Goal: Task Accomplishment & Management: Use online tool/utility

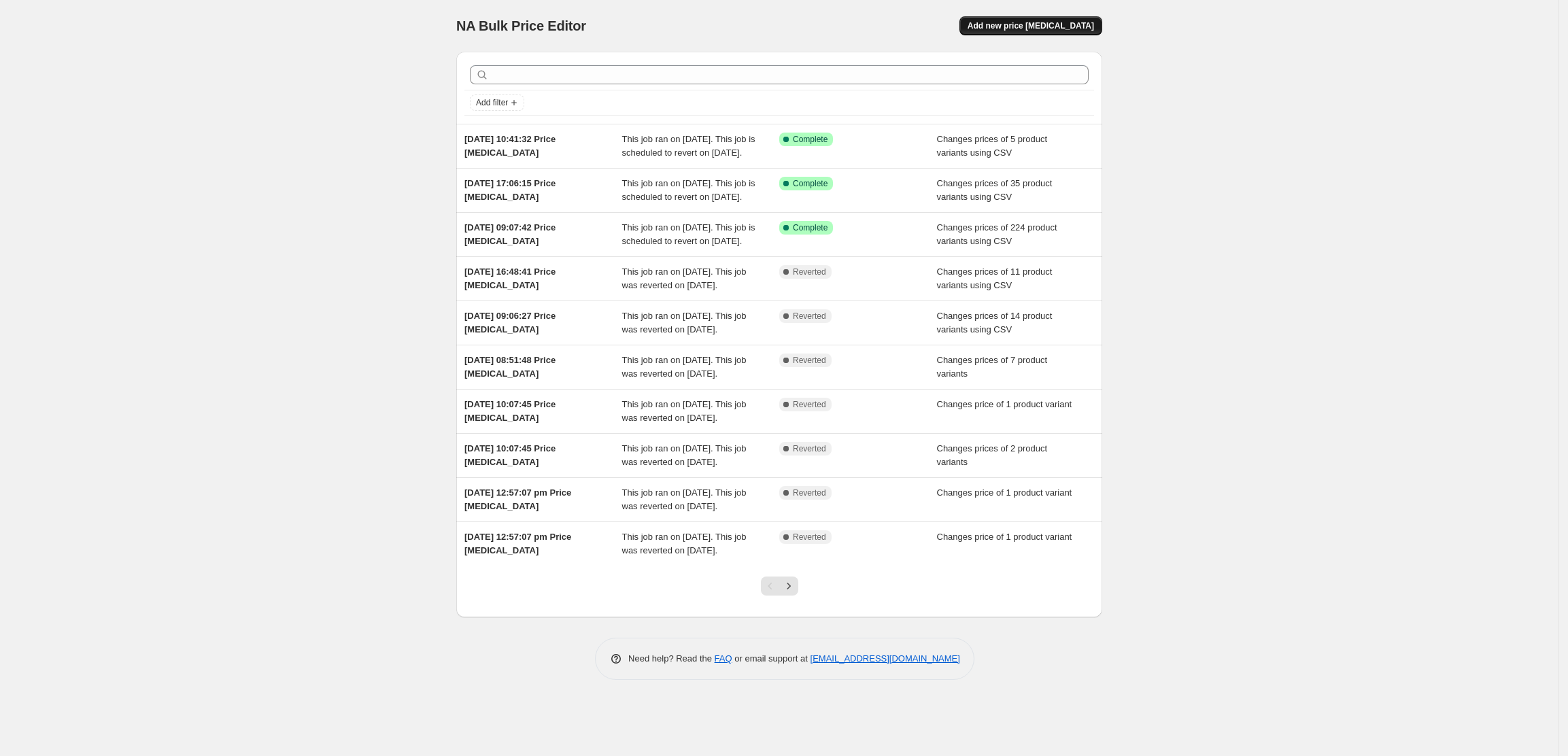
click at [1012, 23] on span "Add new price change job" at bounding box center [1030, 25] width 126 height 10
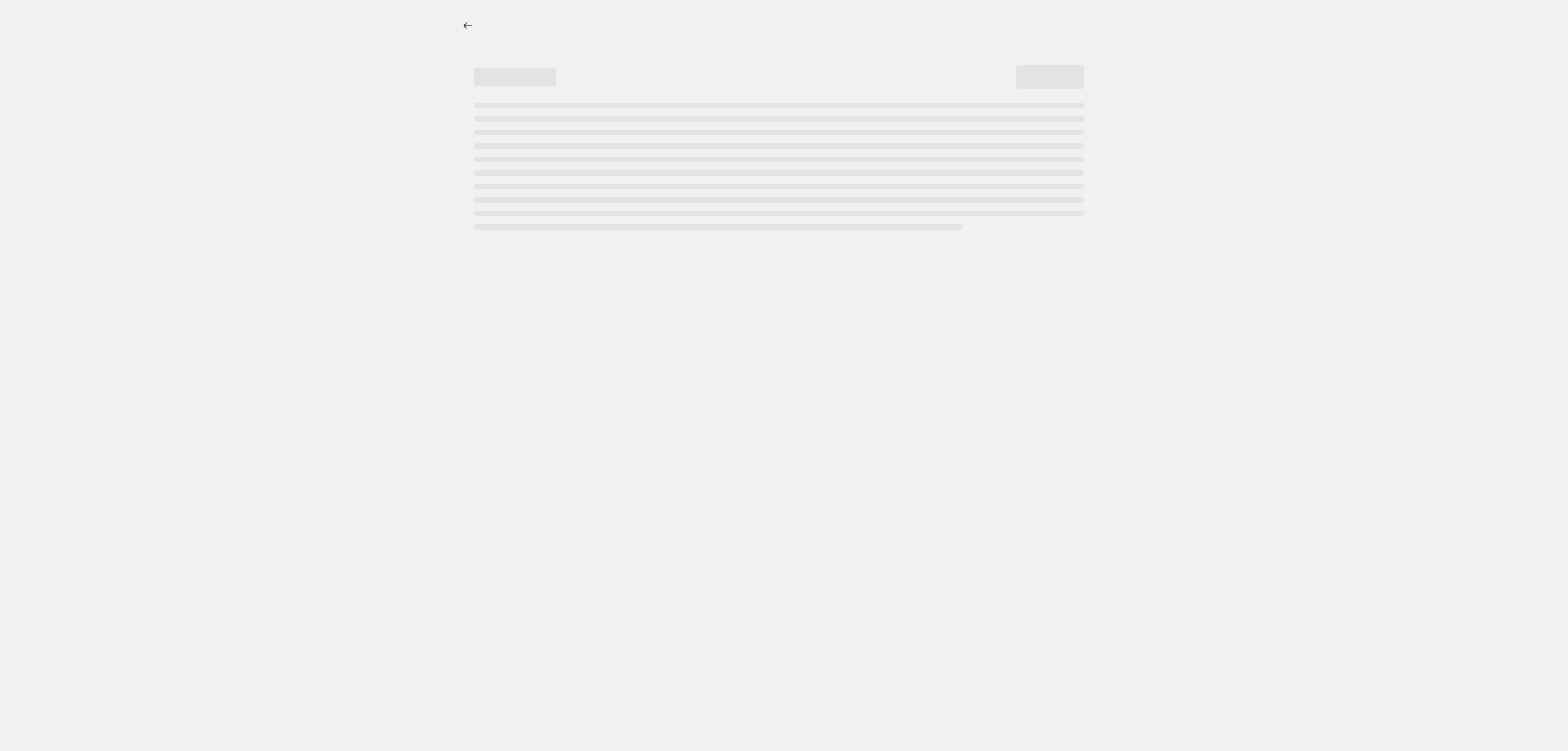
select select "percentage"
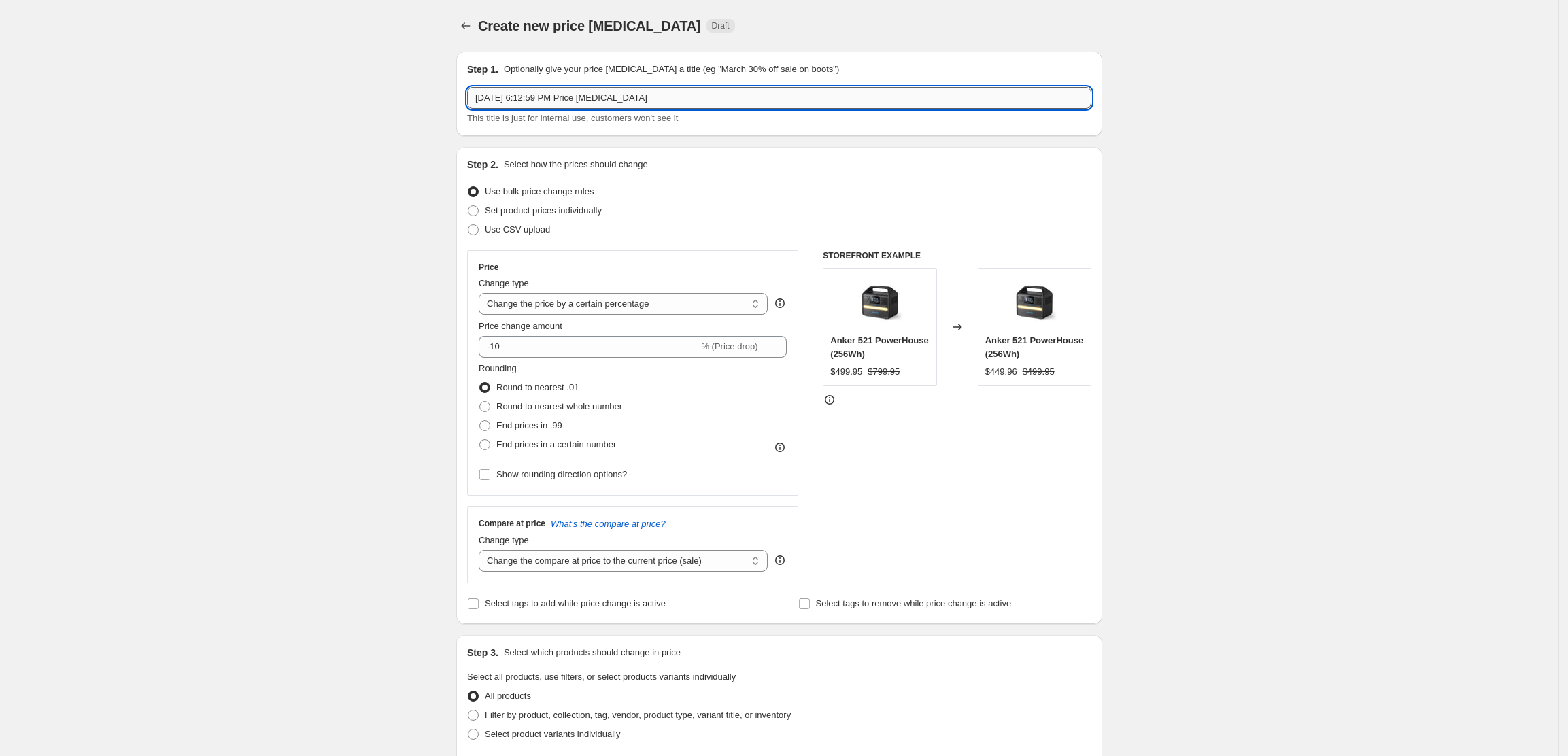
click at [712, 101] on input "Oct 11, 2025, 6:12:59 PM Price change job" at bounding box center [779, 98] width 624 height 22
type input "1110 Price Match"
click at [530, 229] on span "Use CSV upload" at bounding box center [517, 229] width 66 height 10
click at [468, 225] on input "Use CSV upload" at bounding box center [468, 224] width 1 height 1
radio input "true"
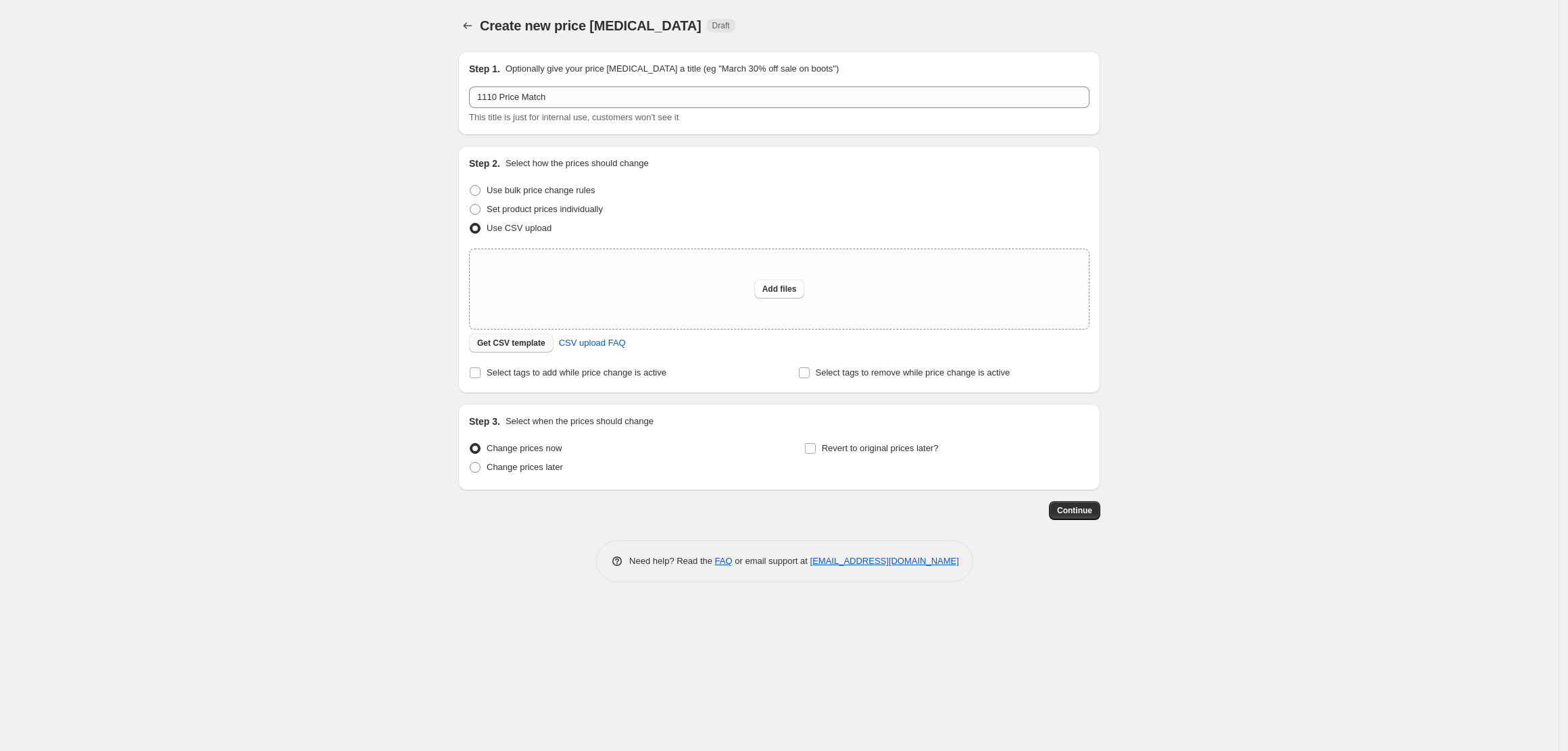
click at [522, 348] on span "Get CSV template" at bounding box center [511, 342] width 68 height 10
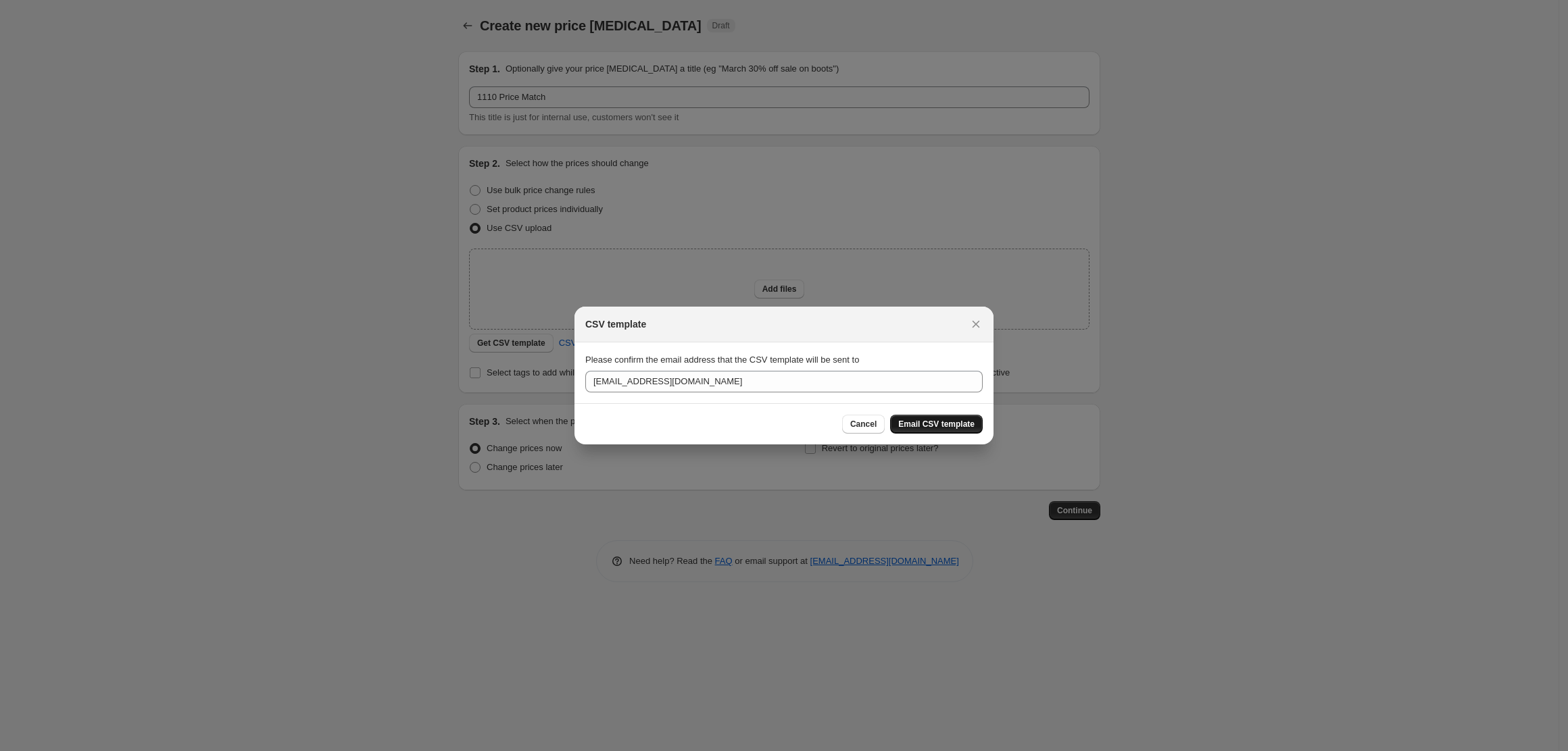
click at [939, 425] on span "Email CSV template" at bounding box center [936, 424] width 76 height 10
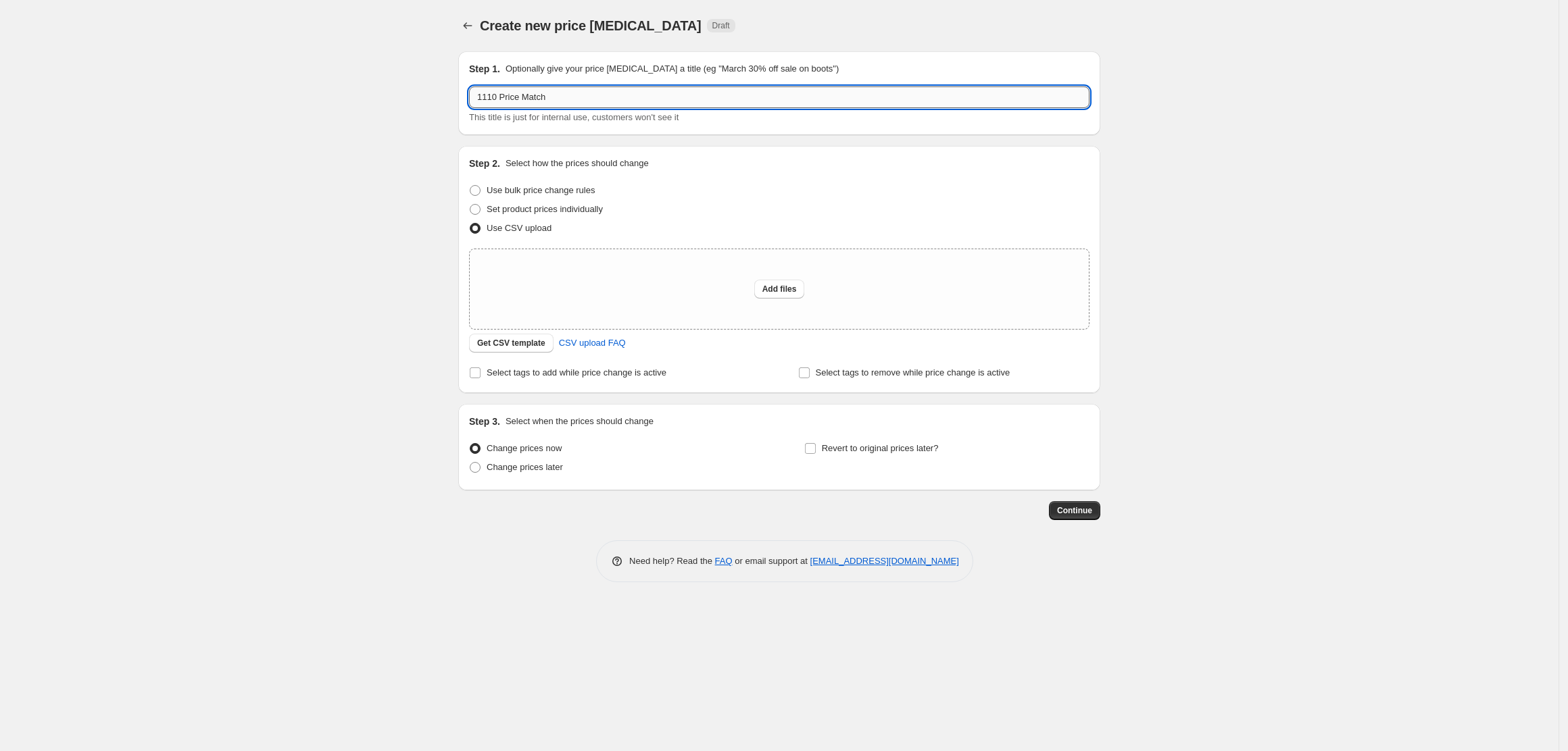
click at [588, 95] on input "1110 Price Match" at bounding box center [779, 97] width 620 height 22
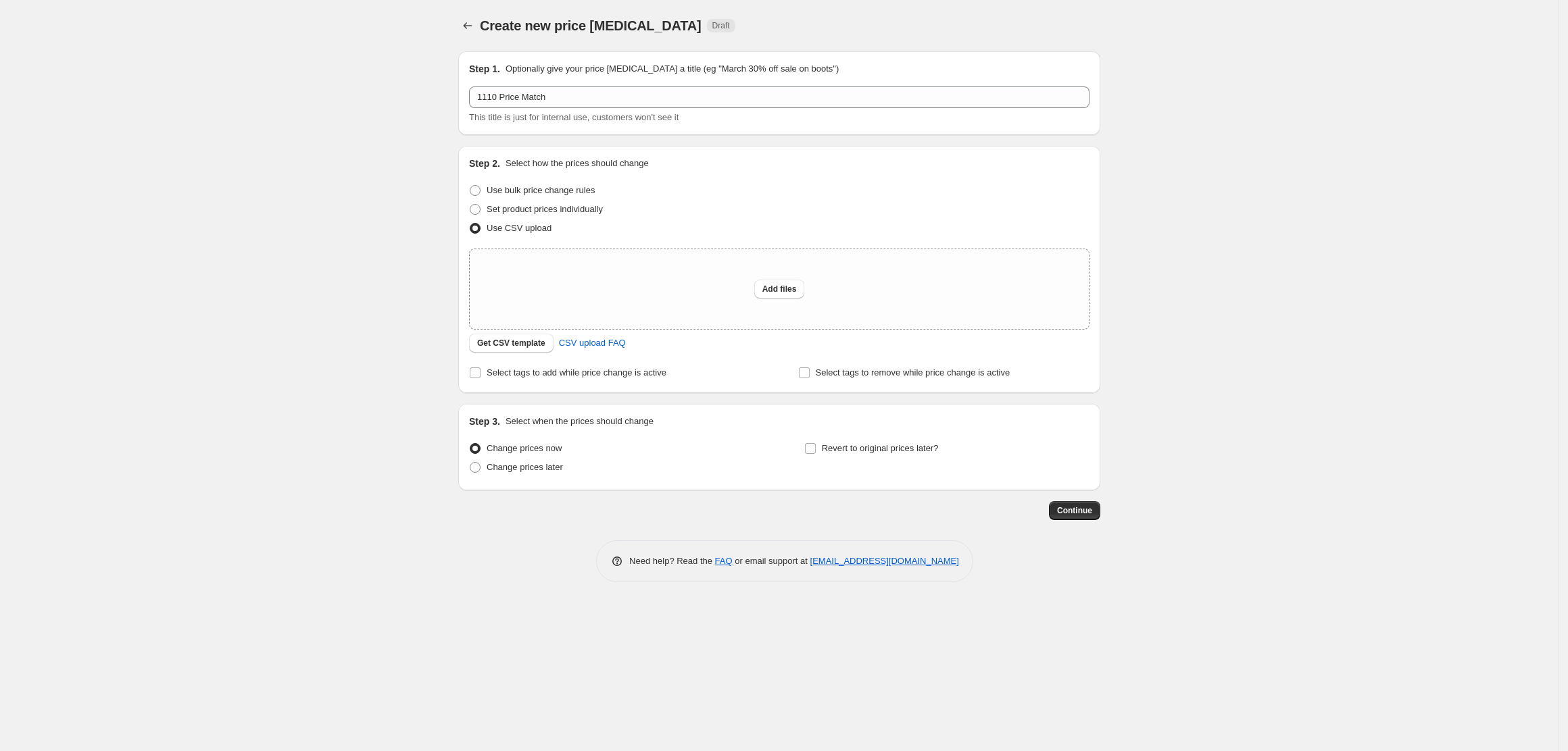
click at [698, 203] on div "Set product prices individually" at bounding box center [779, 209] width 620 height 19
click at [765, 292] on span "Add files" at bounding box center [779, 289] width 35 height 10
type input "C:\fakepath\1110 Price Match.csv"
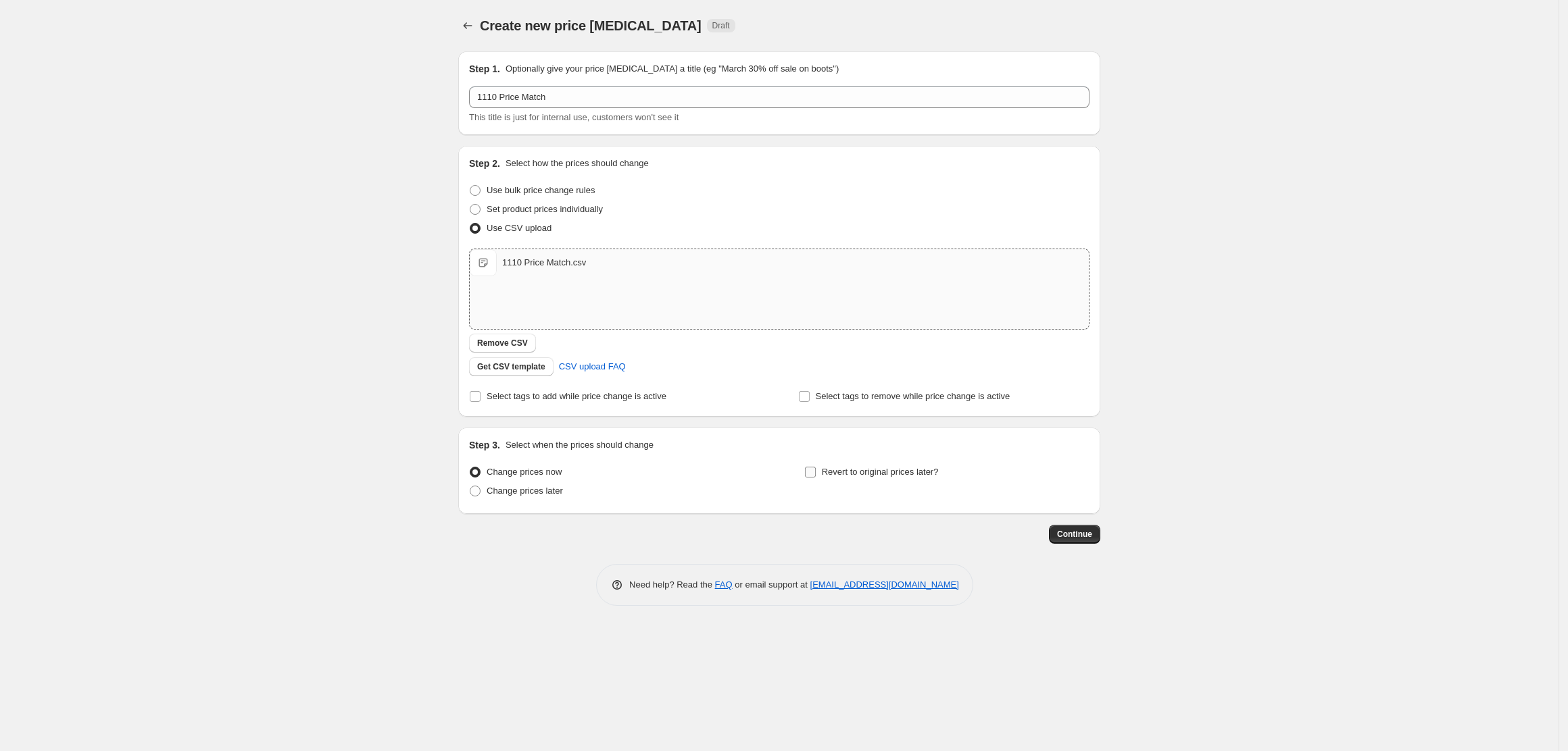
click at [811, 473] on input "Revert to original prices later?" at bounding box center [810, 472] width 10 height 10
checkbox input "true"
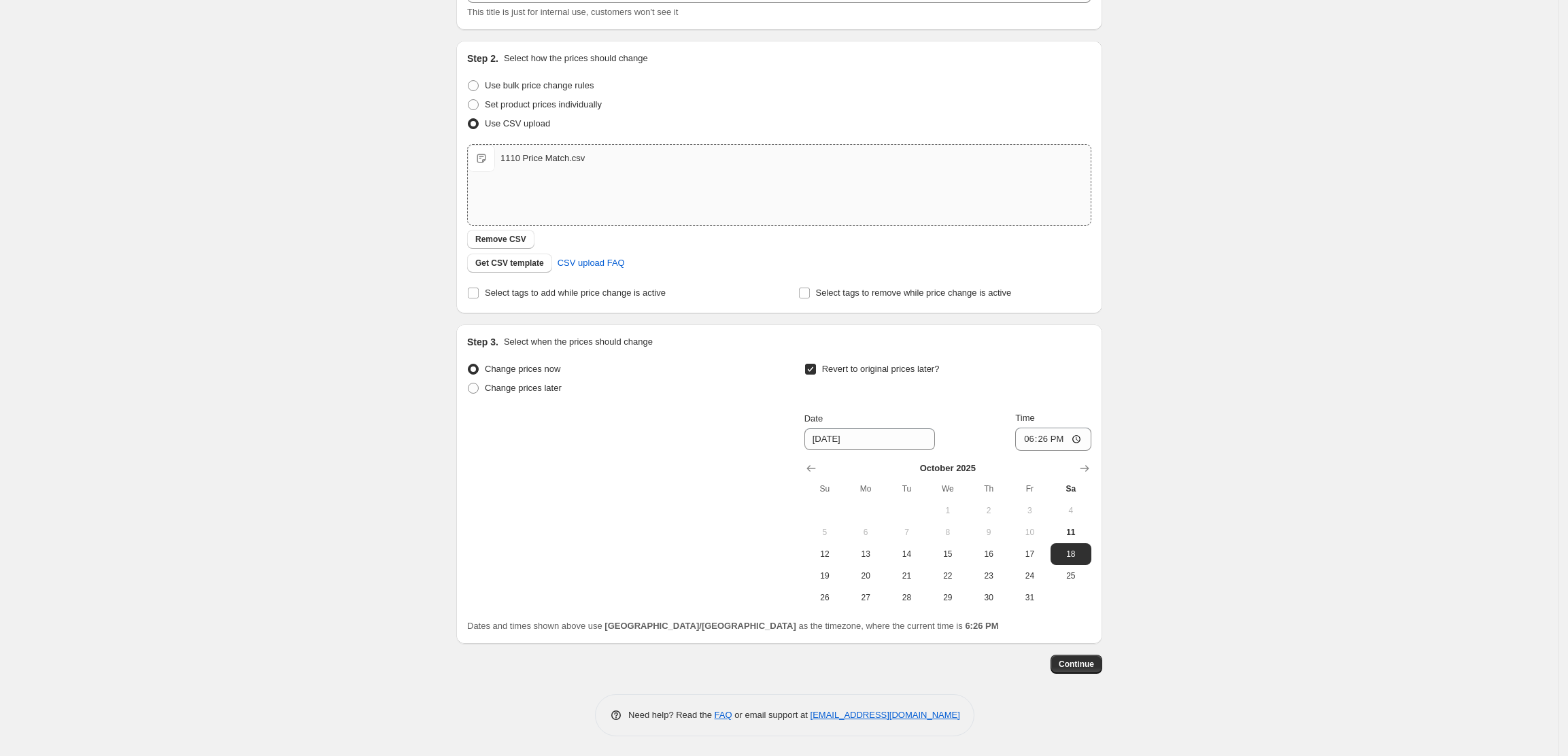
scroll to position [106, 0]
click at [903, 558] on span "14" at bounding box center [905, 553] width 29 height 10
click at [872, 552] on span "13" at bounding box center [865, 553] width 29 height 10
click at [916, 551] on span "14" at bounding box center [905, 553] width 29 height 10
type input "10/14/2025"
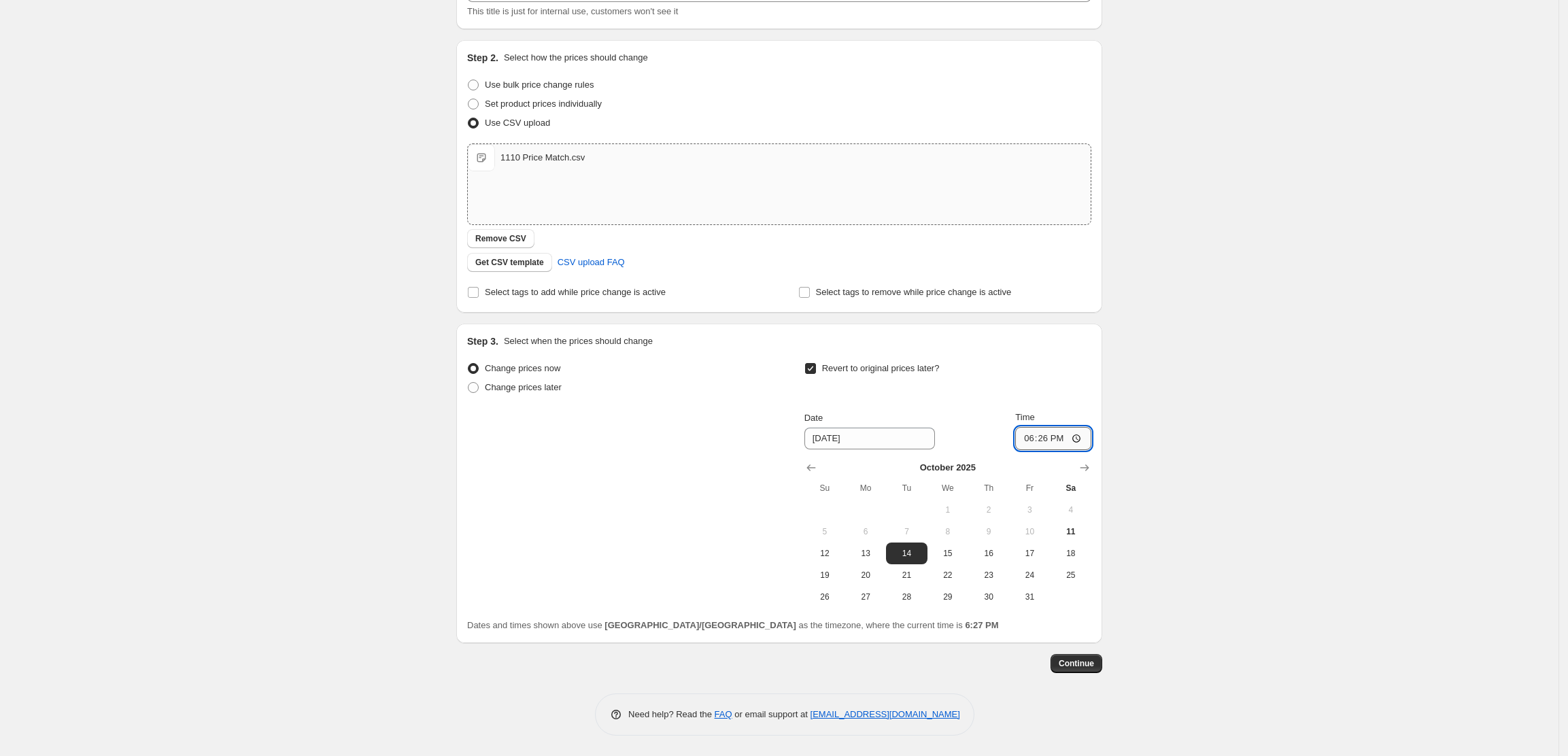
click at [1059, 441] on input "18:26" at bounding box center [1053, 439] width 76 height 23
click at [1046, 439] on input "18:26" at bounding box center [1053, 439] width 76 height 23
type input "00:00"
click at [1162, 458] on div "Create new price change job. This page is ready Create new price change job Dra…" at bounding box center [779, 325] width 1559 height 862
click at [1089, 661] on span "Continue" at bounding box center [1076, 663] width 35 height 10
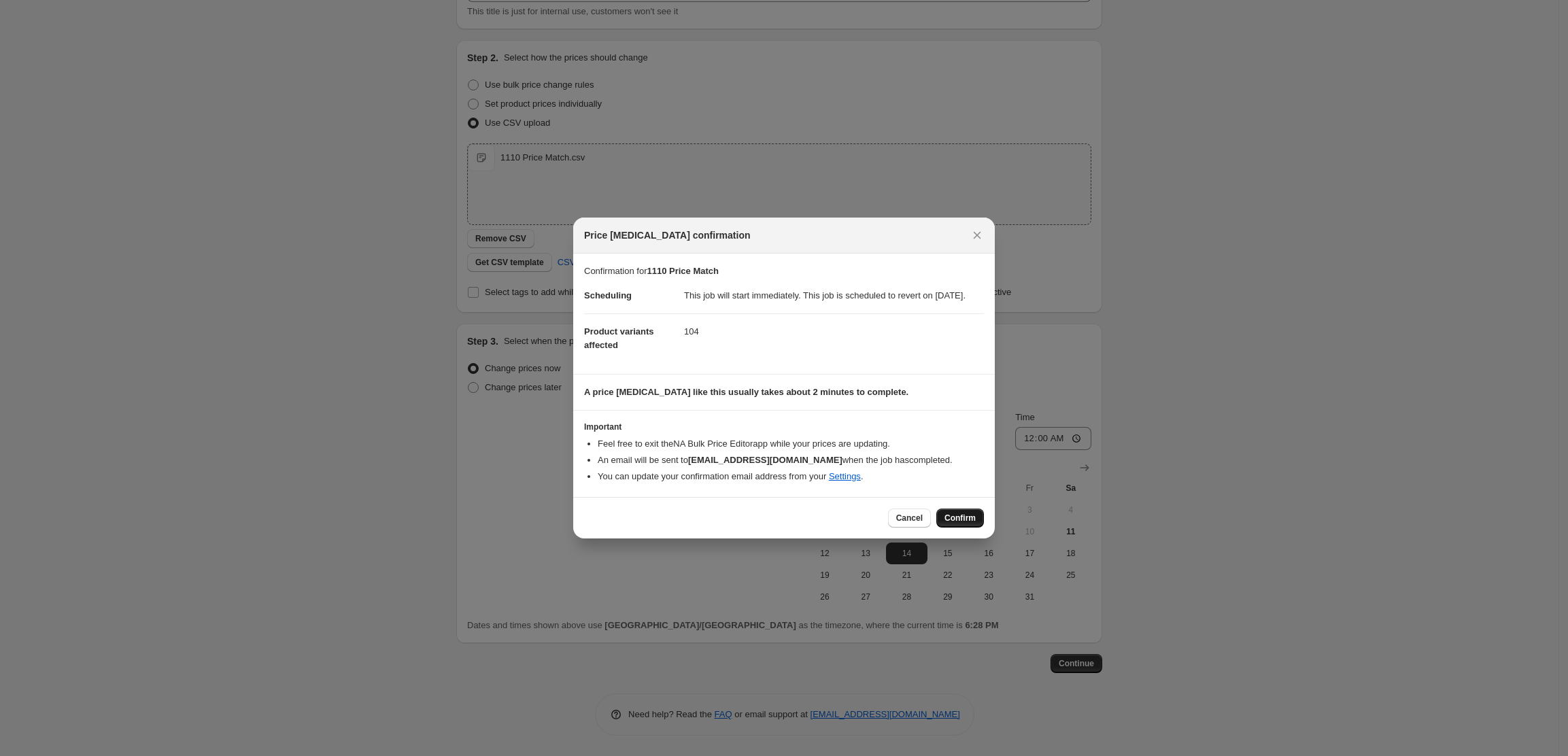
click at [964, 520] on span "Confirm" at bounding box center [959, 518] width 31 height 10
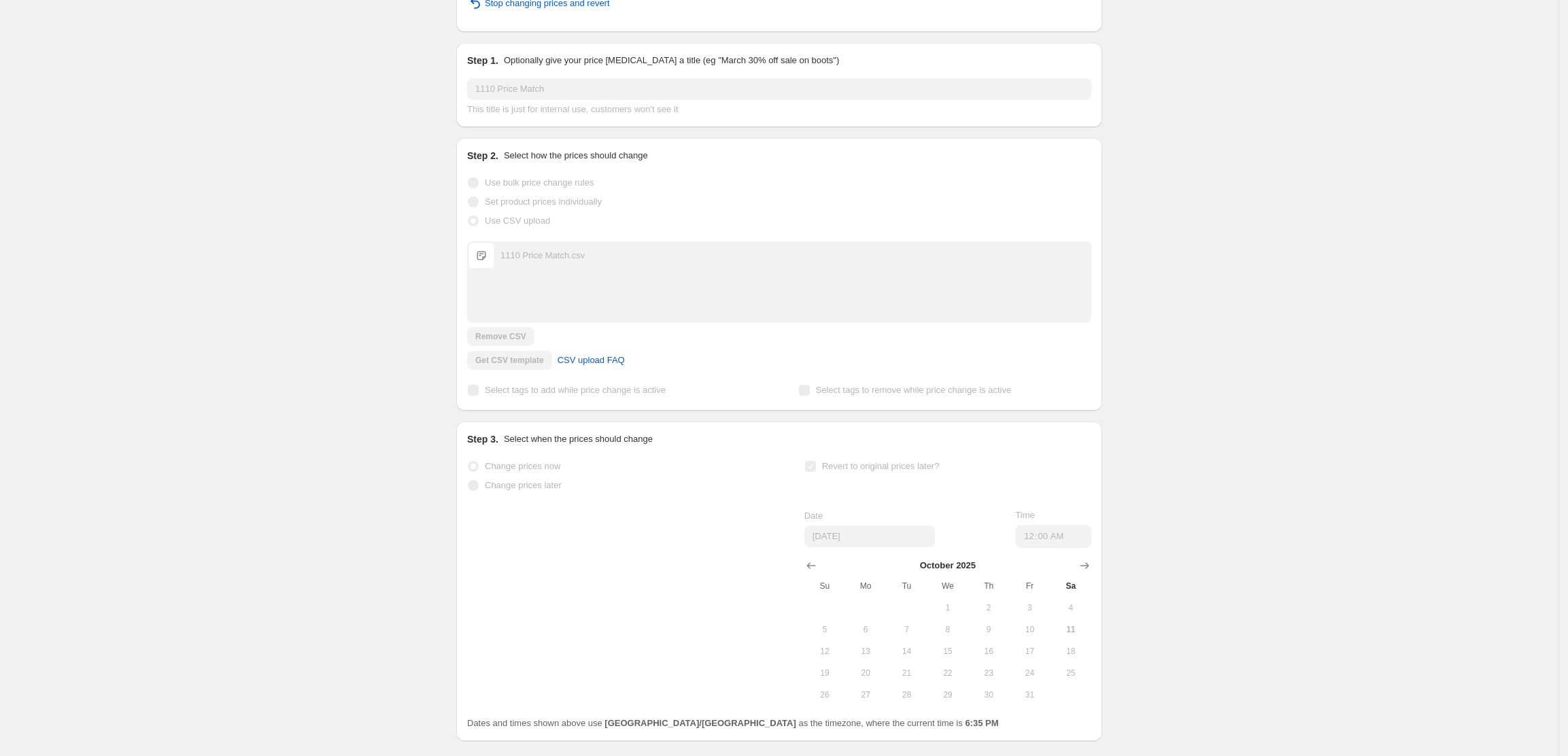
scroll to position [142, 0]
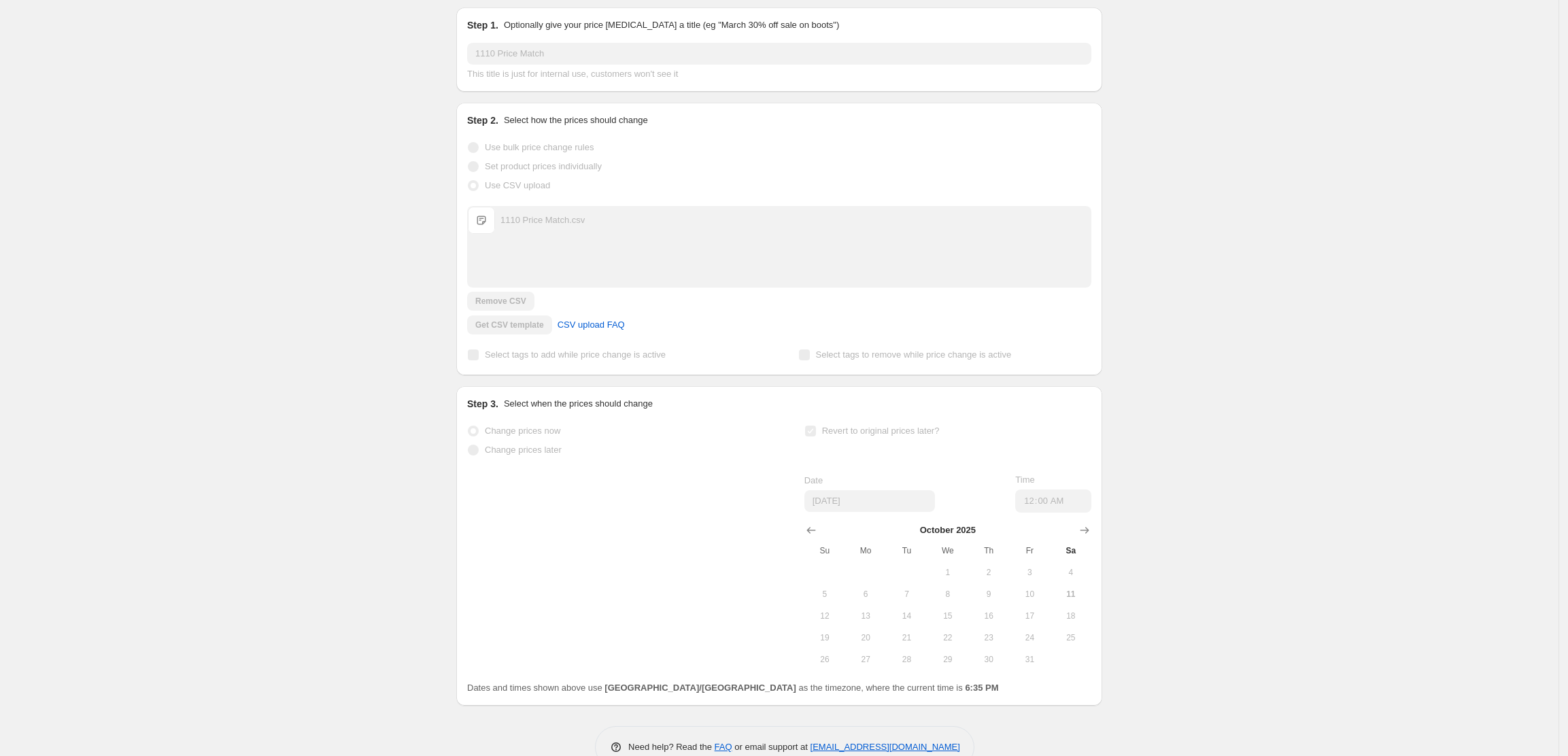
click at [1208, 347] on div "1110 Price Match. This page is ready 1110 Price Match Info Partially complete I…" at bounding box center [779, 323] width 1559 height 931
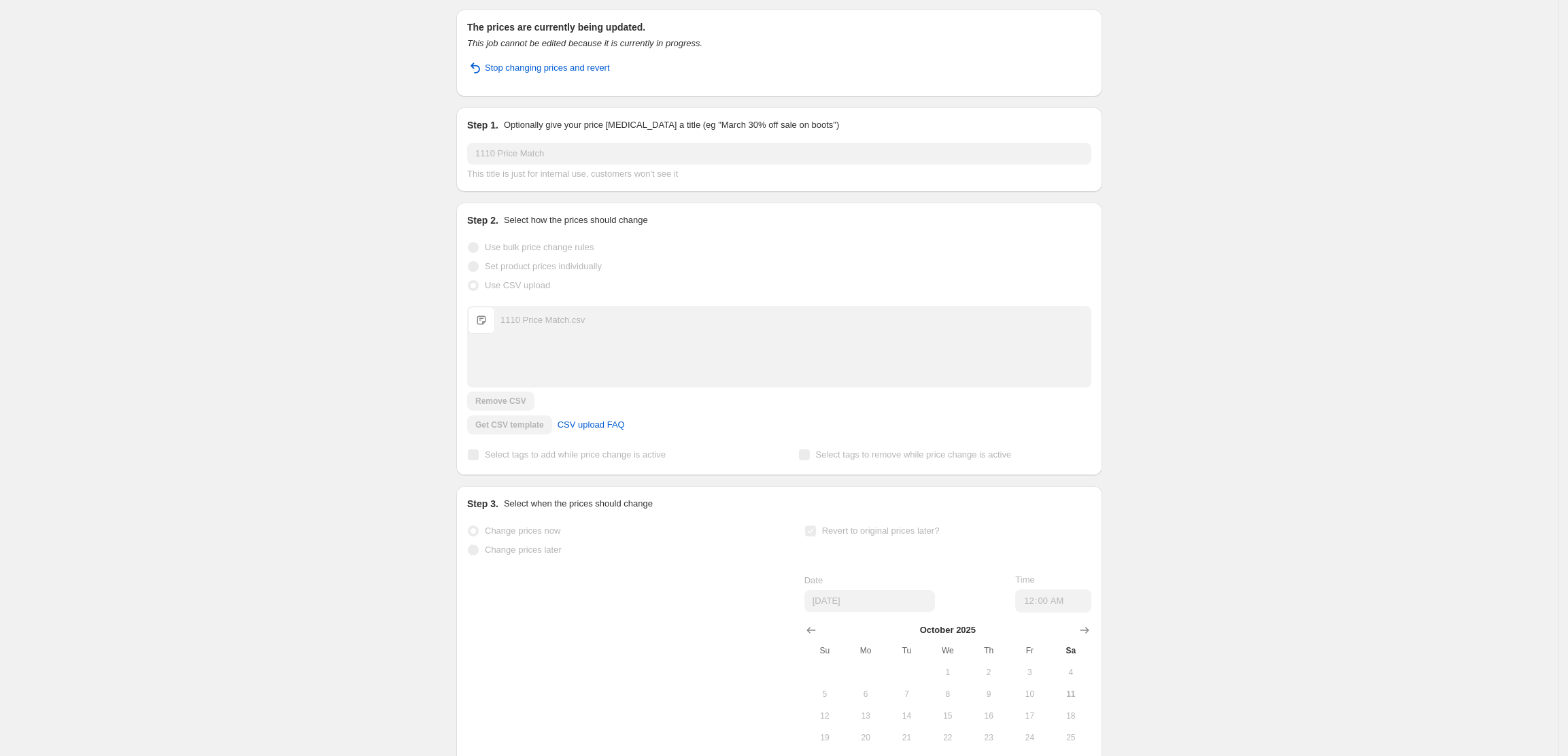
scroll to position [0, 0]
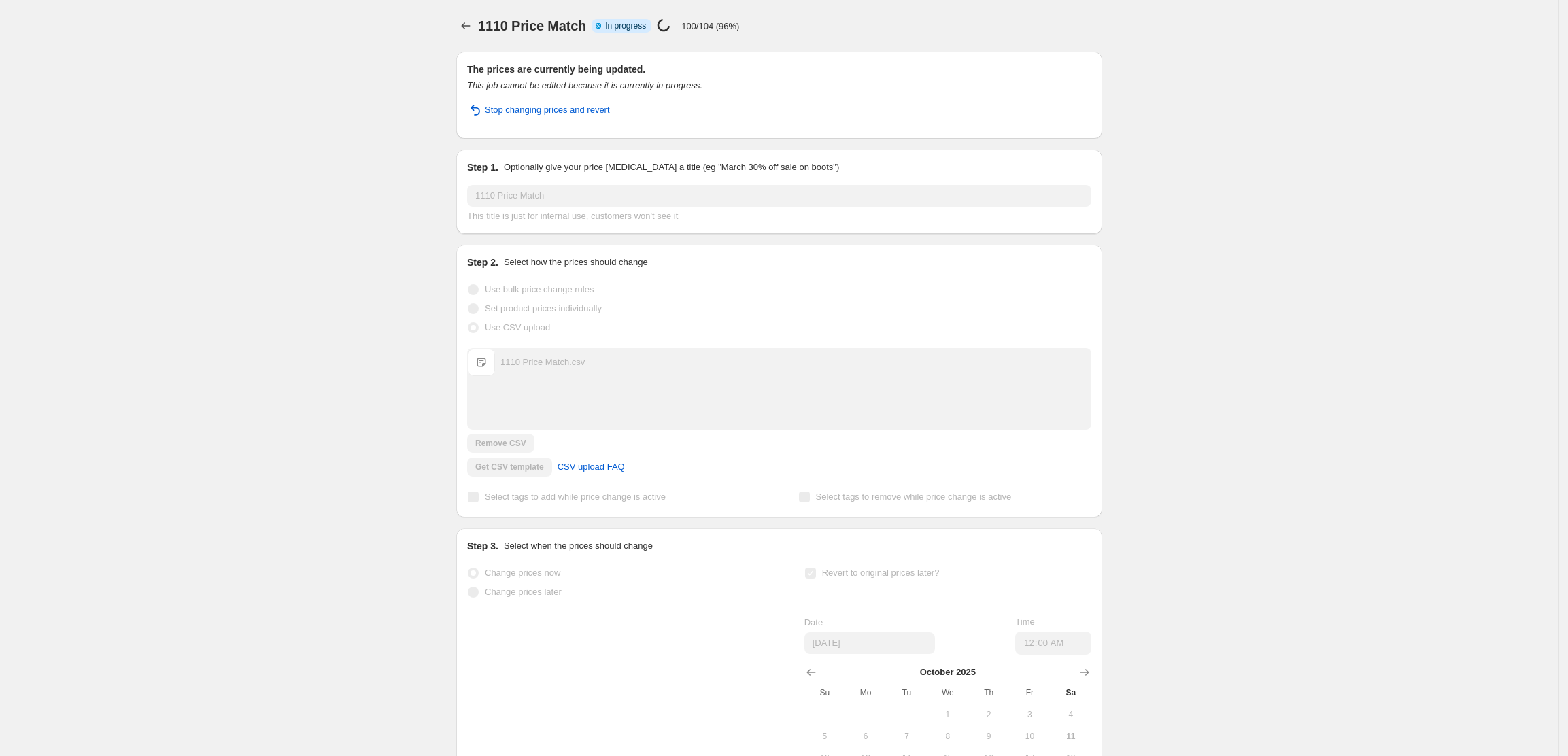
click at [1323, 161] on div "1110 Price Match. This page is ready 1110 Price Match Info Partially complete I…" at bounding box center [779, 465] width 1559 height 931
click at [1339, 144] on div "1110 Price Match. This page is ready 1110 Price Match Info Partially complete I…" at bounding box center [779, 465] width 1559 height 931
